Goal: Task Accomplishment & Management: Complete application form

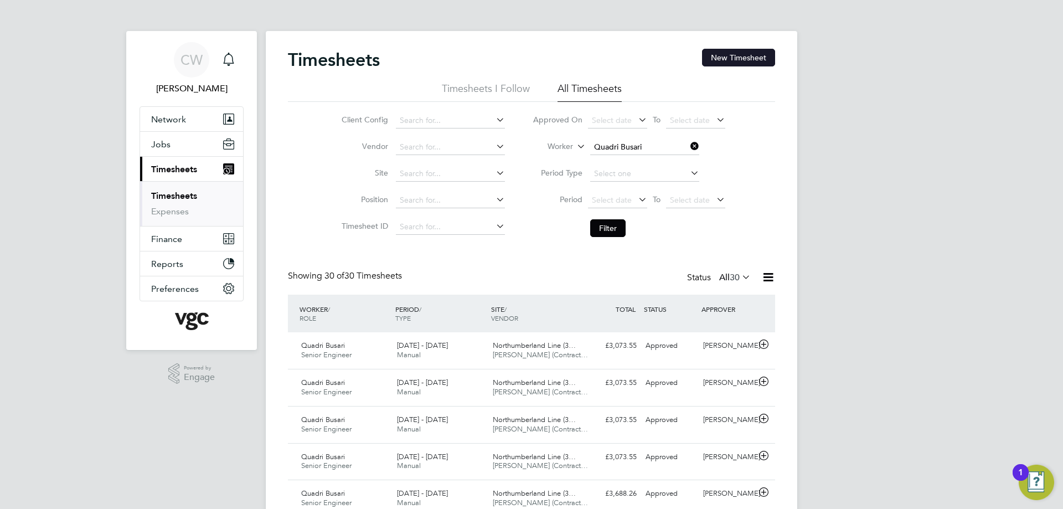
click at [761, 60] on button "New Timesheet" at bounding box center [738, 58] width 73 height 18
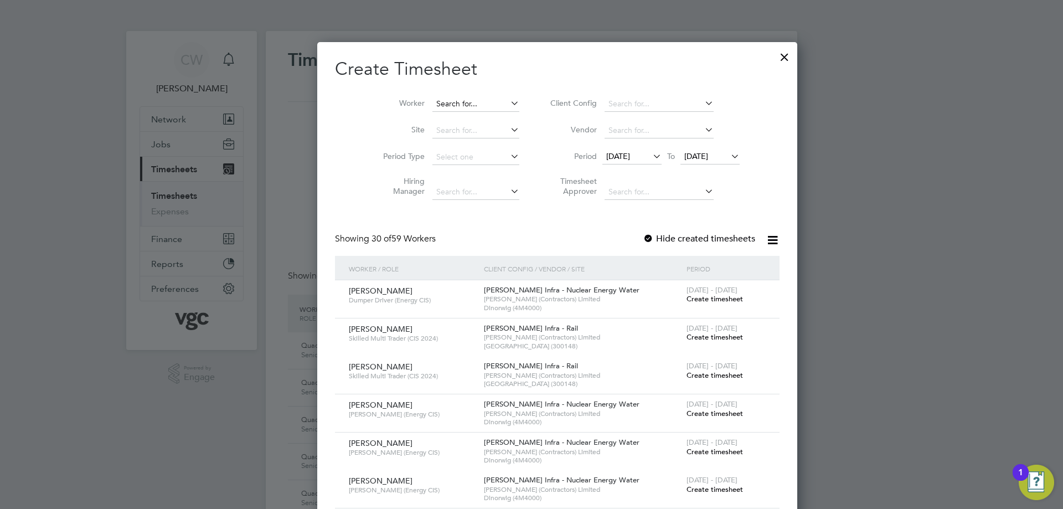
click at [432, 106] on input at bounding box center [475, 104] width 87 height 16
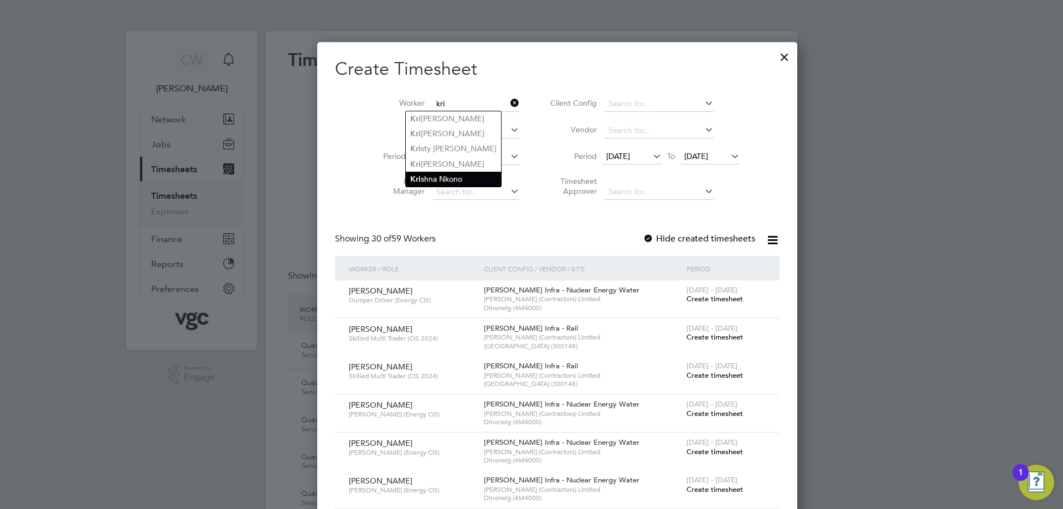
click at [431, 172] on li "Kri shna Nkono" at bounding box center [453, 179] width 95 height 15
type input "[PERSON_NAME]"
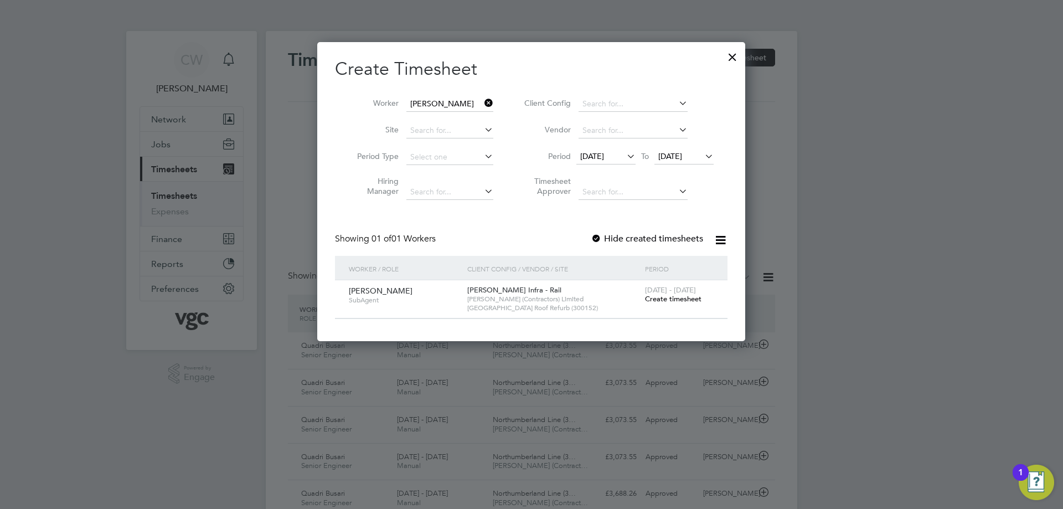
click at [689, 297] on span "Create timesheet" at bounding box center [673, 298] width 56 height 9
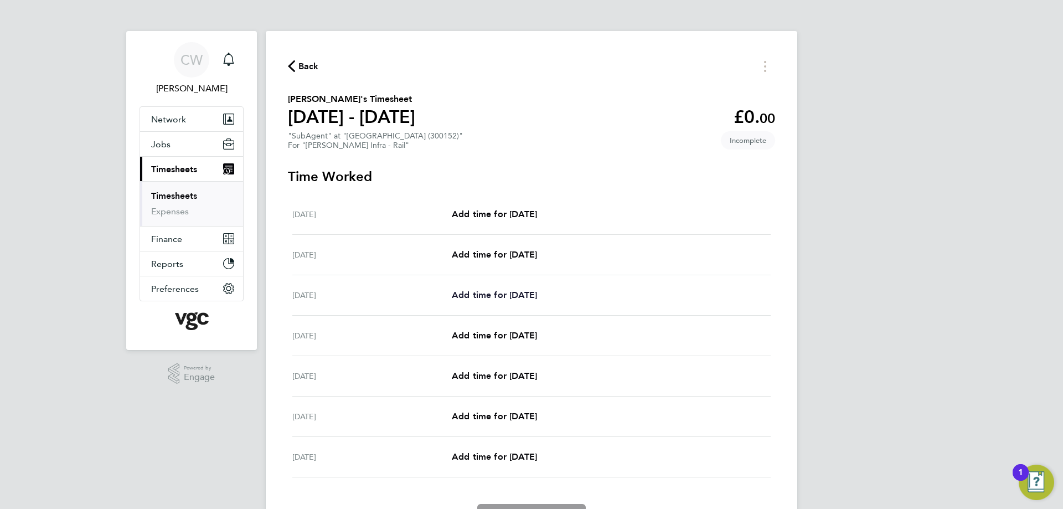
click at [501, 291] on span "Add time for Mon 18 Aug" at bounding box center [494, 295] width 85 height 11
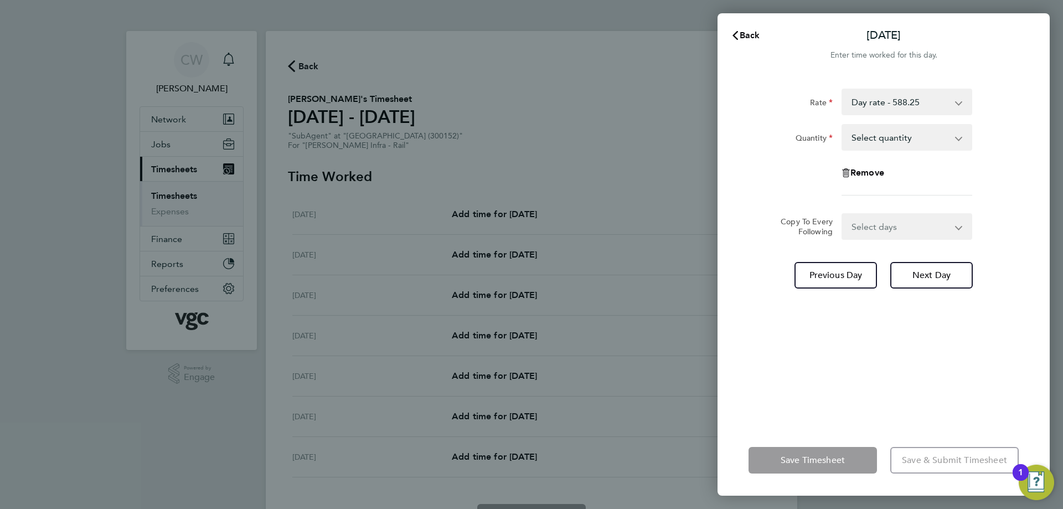
click at [915, 145] on select "Select quantity 0.5 1" at bounding box center [900, 137] width 115 height 24
select select "1"
click at [843, 125] on select "Select quantity 0.5 1" at bounding box center [900, 137] width 115 height 24
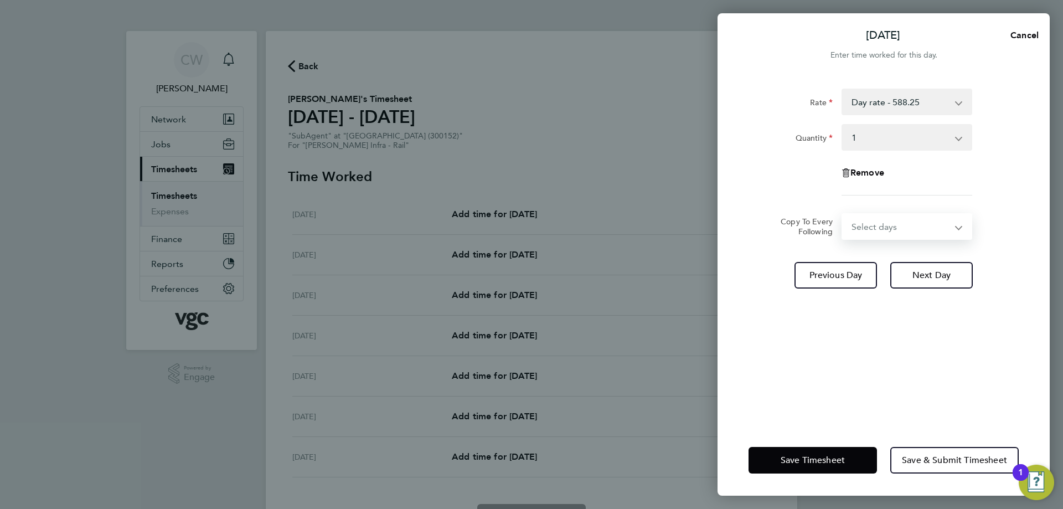
click at [883, 221] on select "Select days Day Tuesday Wednesday Thursday Friday" at bounding box center [901, 226] width 116 height 24
select select "FRI"
click at [843, 214] on select "Select days Day Tuesday Wednesday Thursday Friday" at bounding box center [901, 226] width 116 height 24
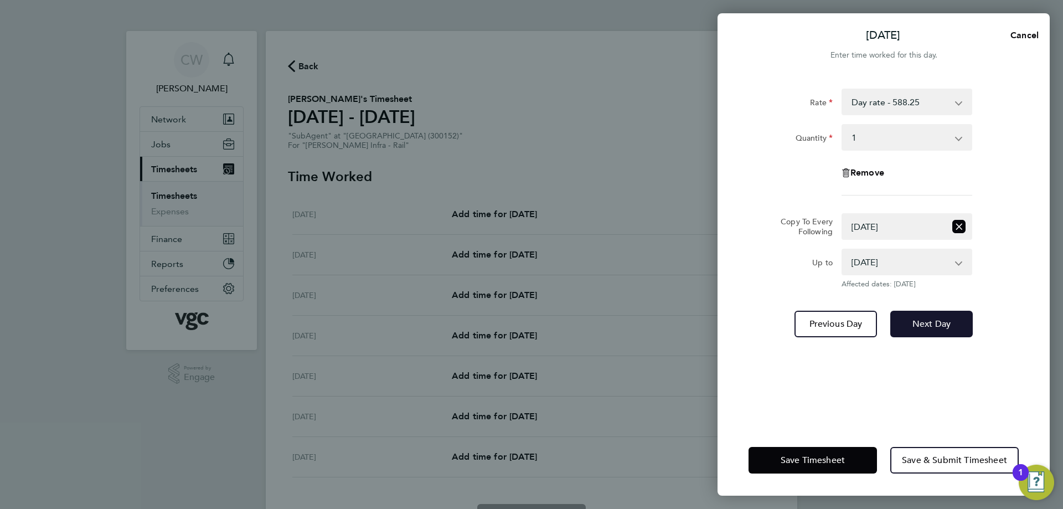
click at [918, 317] on button "Next Day" at bounding box center [931, 324] width 82 height 27
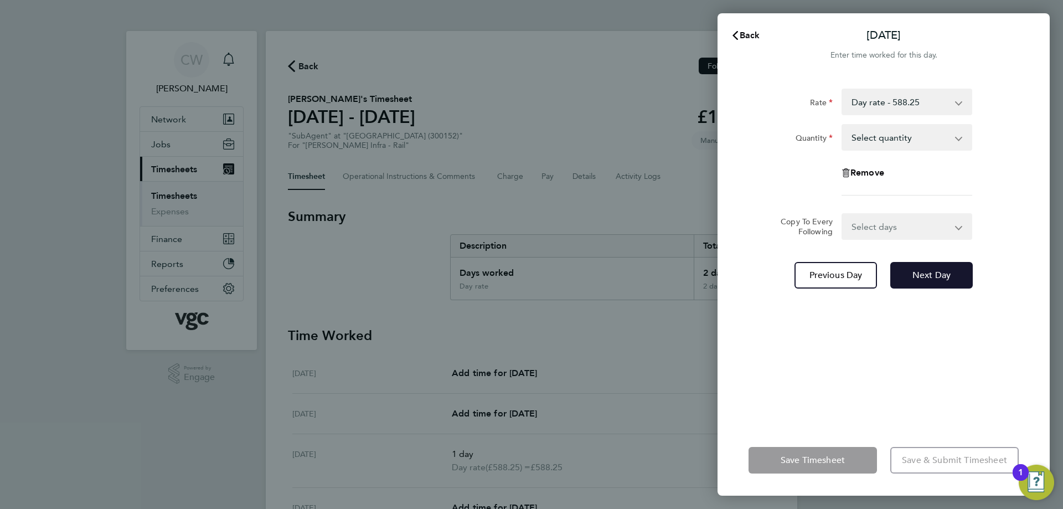
click at [918, 278] on span "Next Day" at bounding box center [931, 275] width 38 height 11
click at [921, 276] on span "Next Day" at bounding box center [931, 275] width 38 height 11
select select "1"
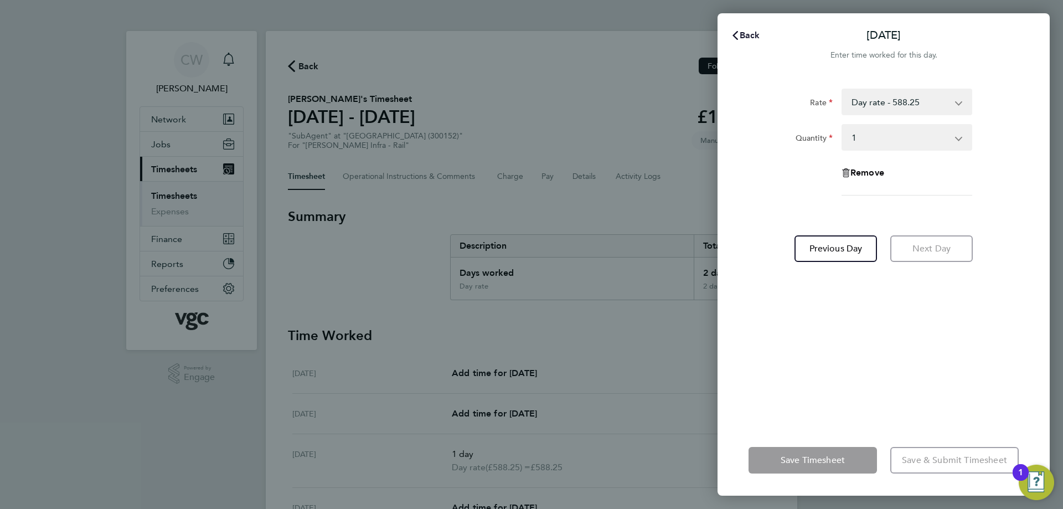
click at [741, 39] on span "Back" at bounding box center [750, 35] width 20 height 11
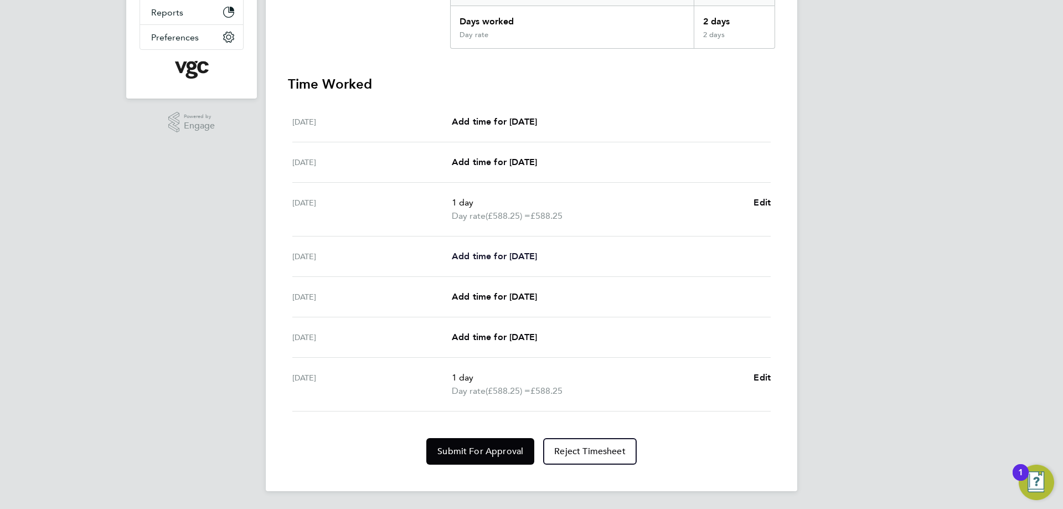
click at [483, 253] on span "Add time for Tue 19 Aug" at bounding box center [494, 256] width 85 height 11
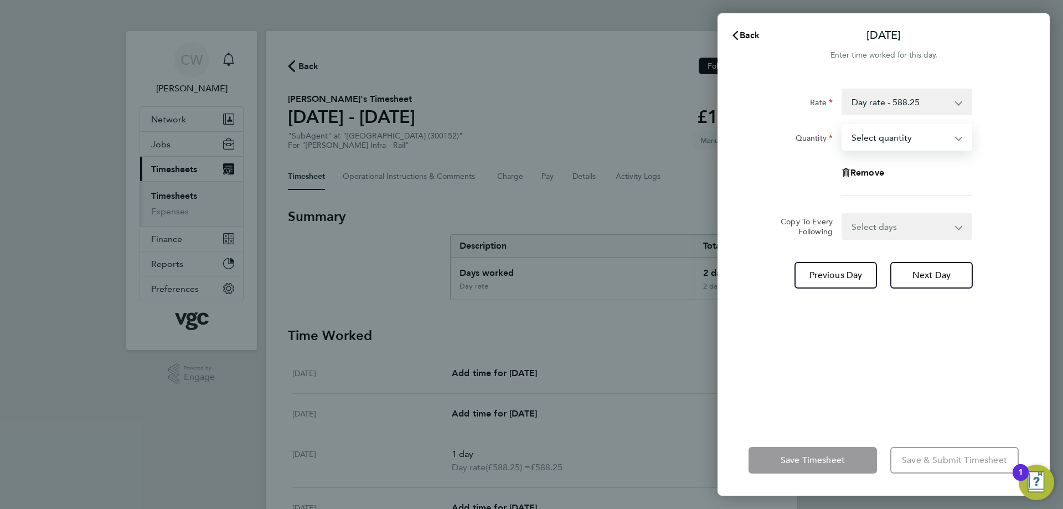
click at [908, 143] on select "Select quantity 0.5 1" at bounding box center [900, 137] width 115 height 24
select select "1"
click at [843, 125] on select "Select quantity 0.5 1" at bounding box center [900, 137] width 115 height 24
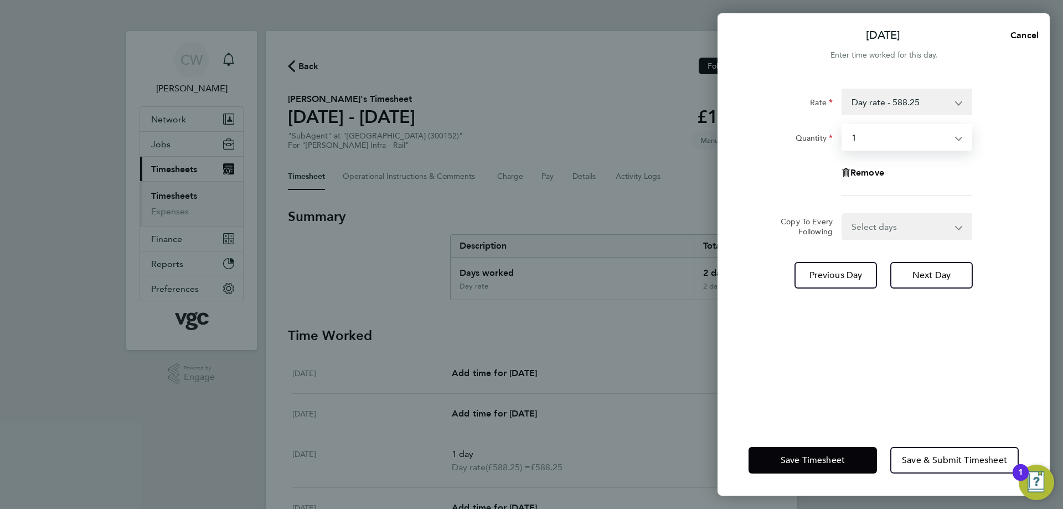
click at [876, 231] on select "Select days Day Wednesday Thursday Friday" at bounding box center [901, 226] width 116 height 24
select select "DAY"
click at [843, 214] on select "Select days Day Wednesday Thursday Friday" at bounding box center [901, 226] width 116 height 24
select select "2025-08-22"
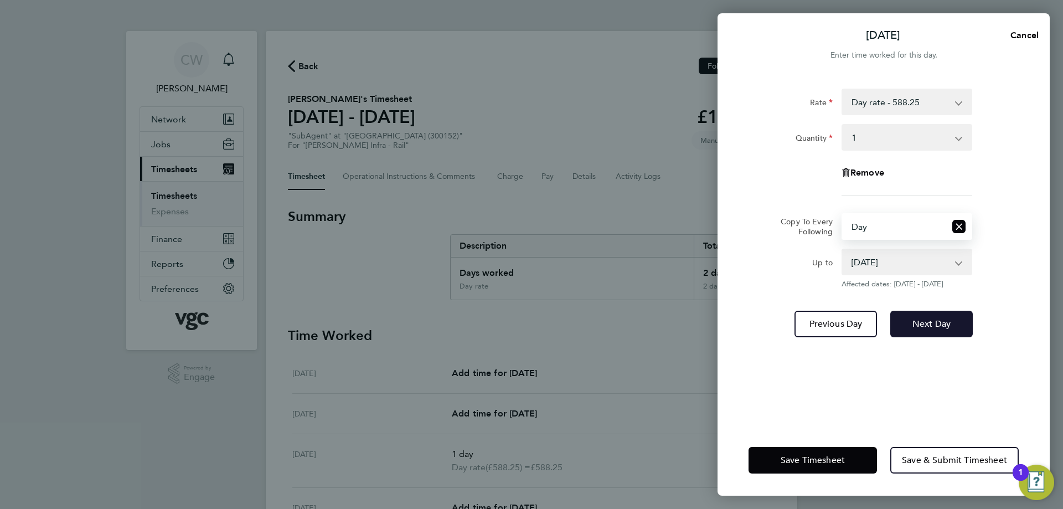
click at [916, 329] on button "Next Day" at bounding box center [931, 324] width 82 height 27
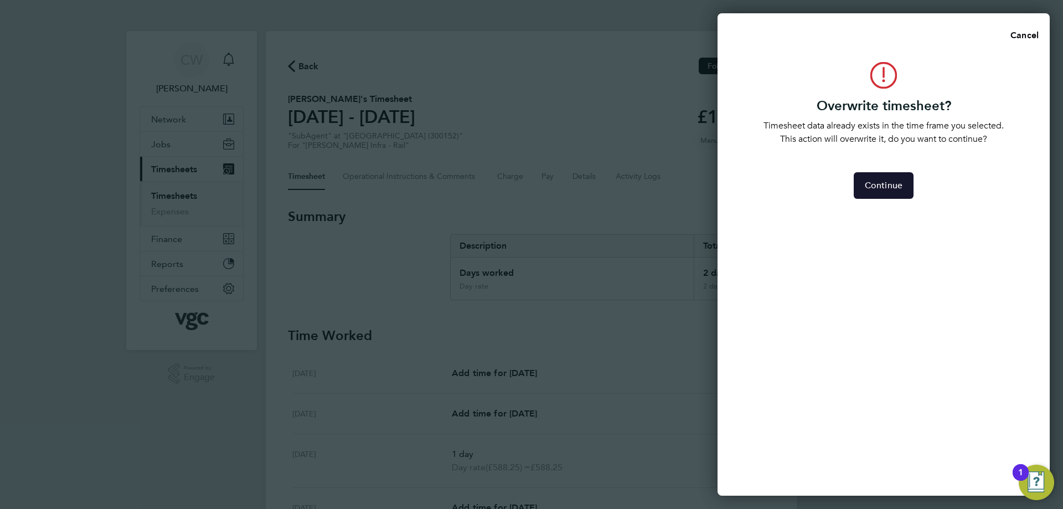
click at [885, 190] on span "Continue" at bounding box center [884, 185] width 38 height 11
select select "0: null"
select select "1"
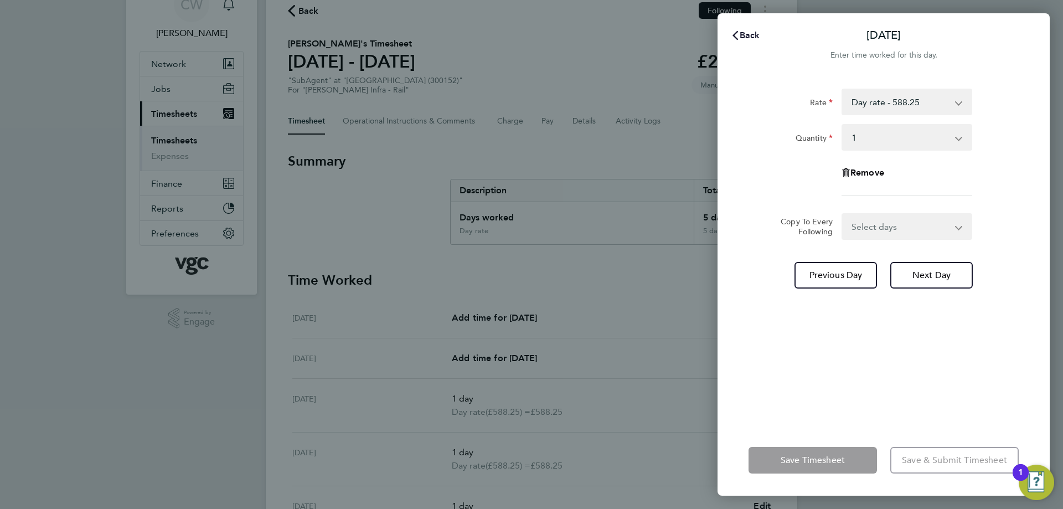
click at [752, 34] on span "Back" at bounding box center [750, 35] width 20 height 11
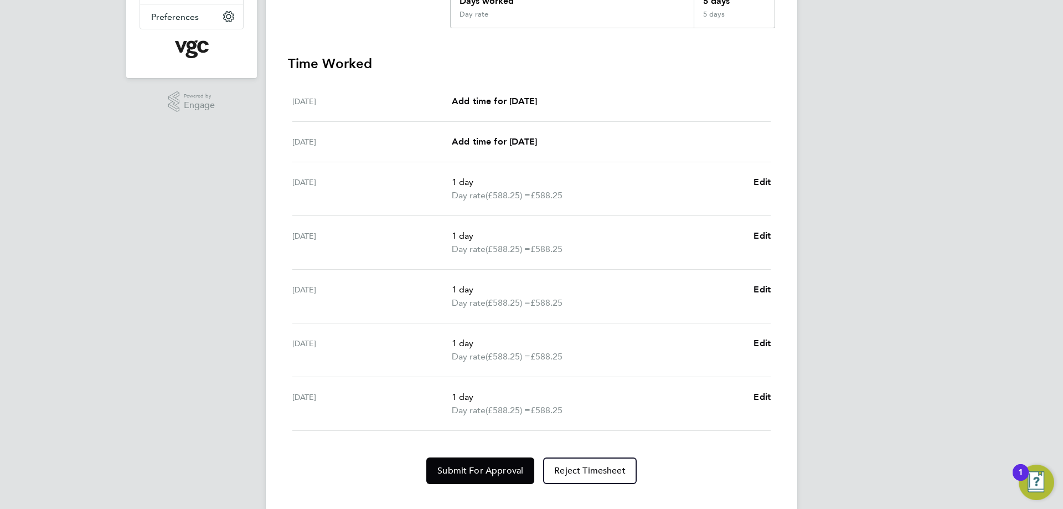
scroll to position [291, 0]
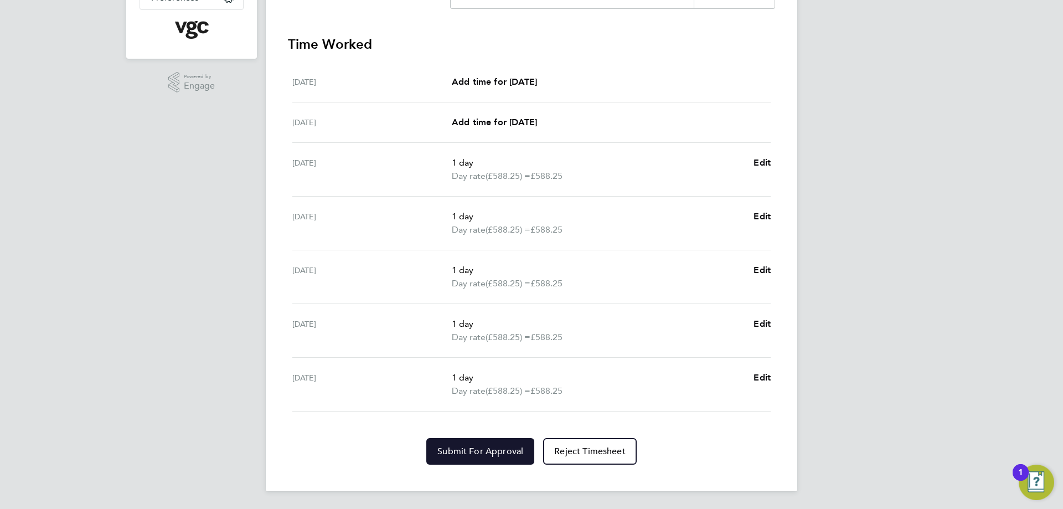
click at [474, 448] on span "Submit For Approval" at bounding box center [480, 451] width 86 height 11
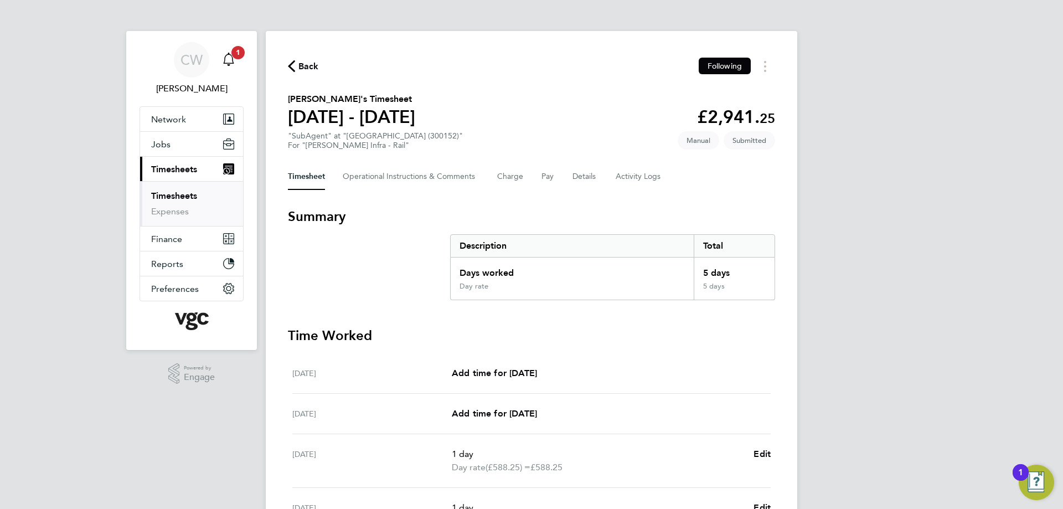
click at [226, 63] on icon "Main navigation" at bounding box center [228, 58] width 11 height 11
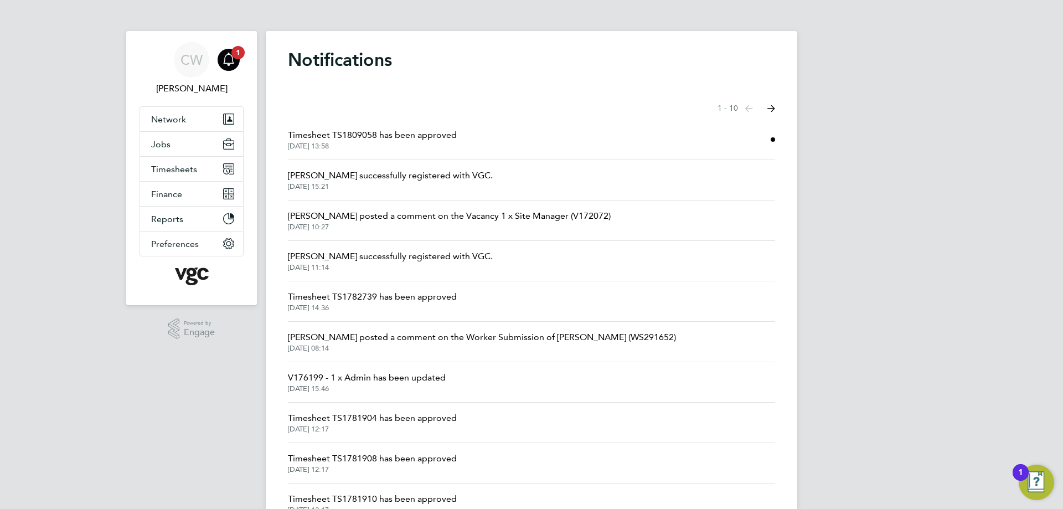
click at [362, 132] on span "Timesheet TS1809058 has been approved" at bounding box center [372, 134] width 169 height 13
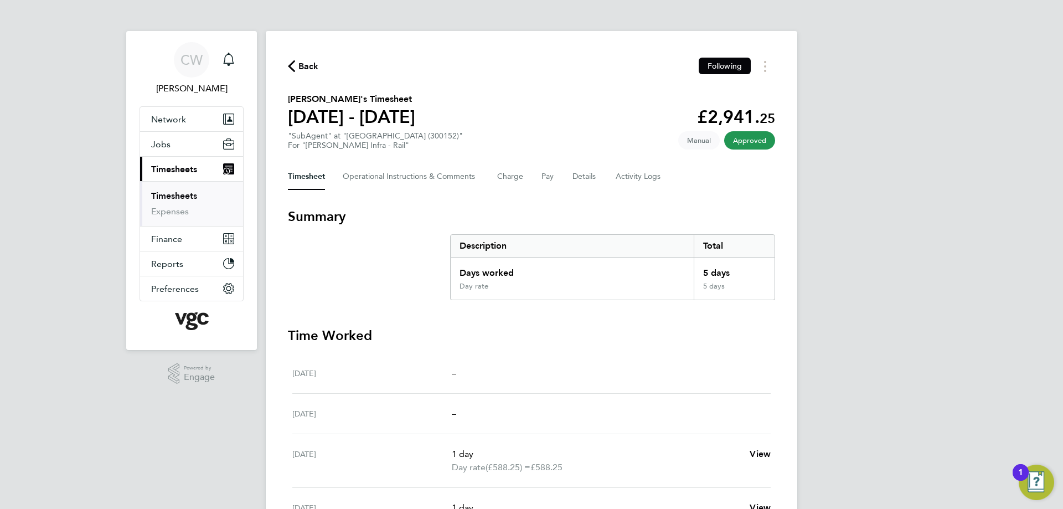
click at [311, 70] on span "Back" at bounding box center [308, 66] width 20 height 13
